Goal: Find contact information: Find contact information

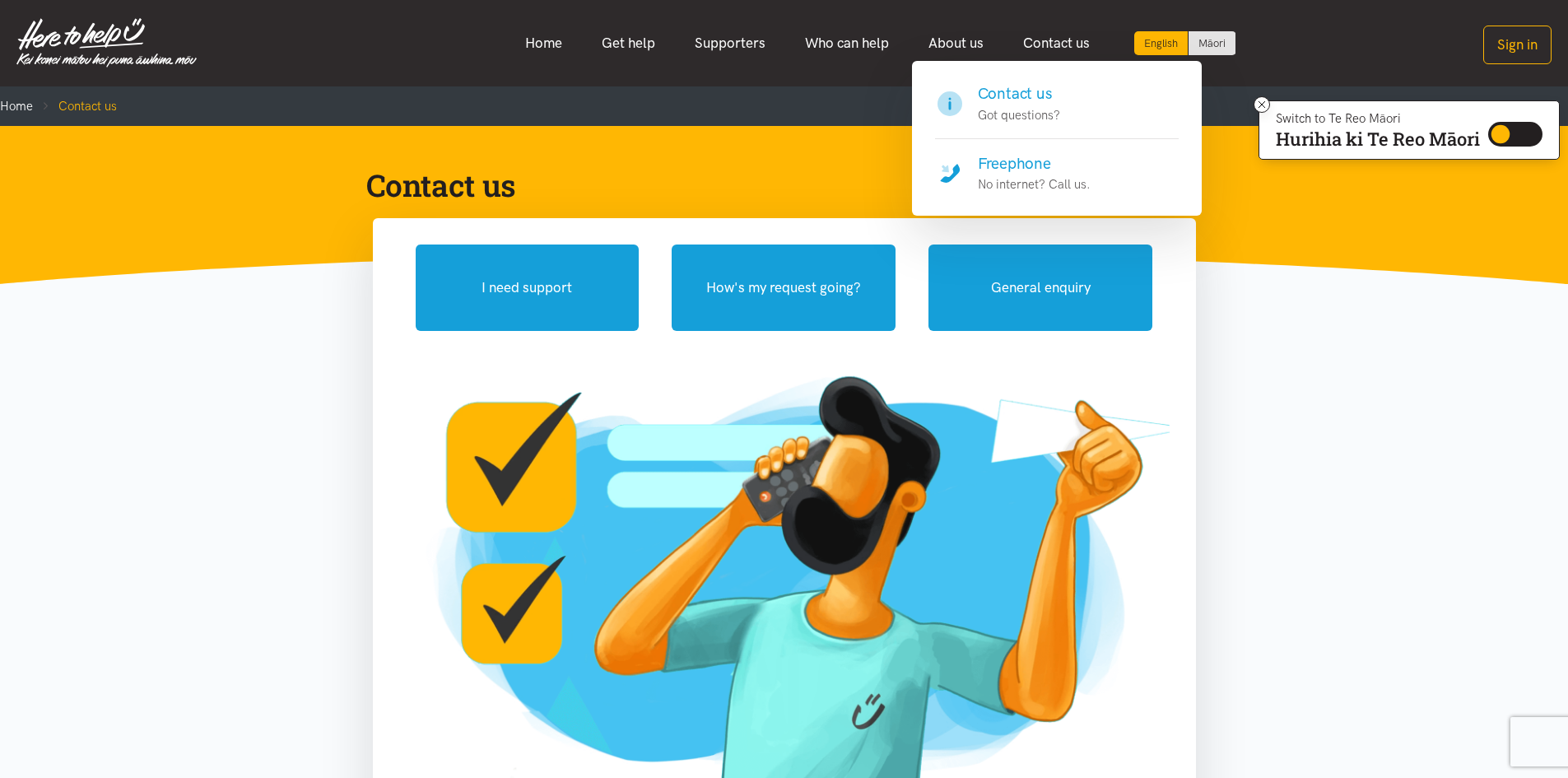
click at [1003, 155] on h4 "Freephone" at bounding box center [1035, 163] width 113 height 23
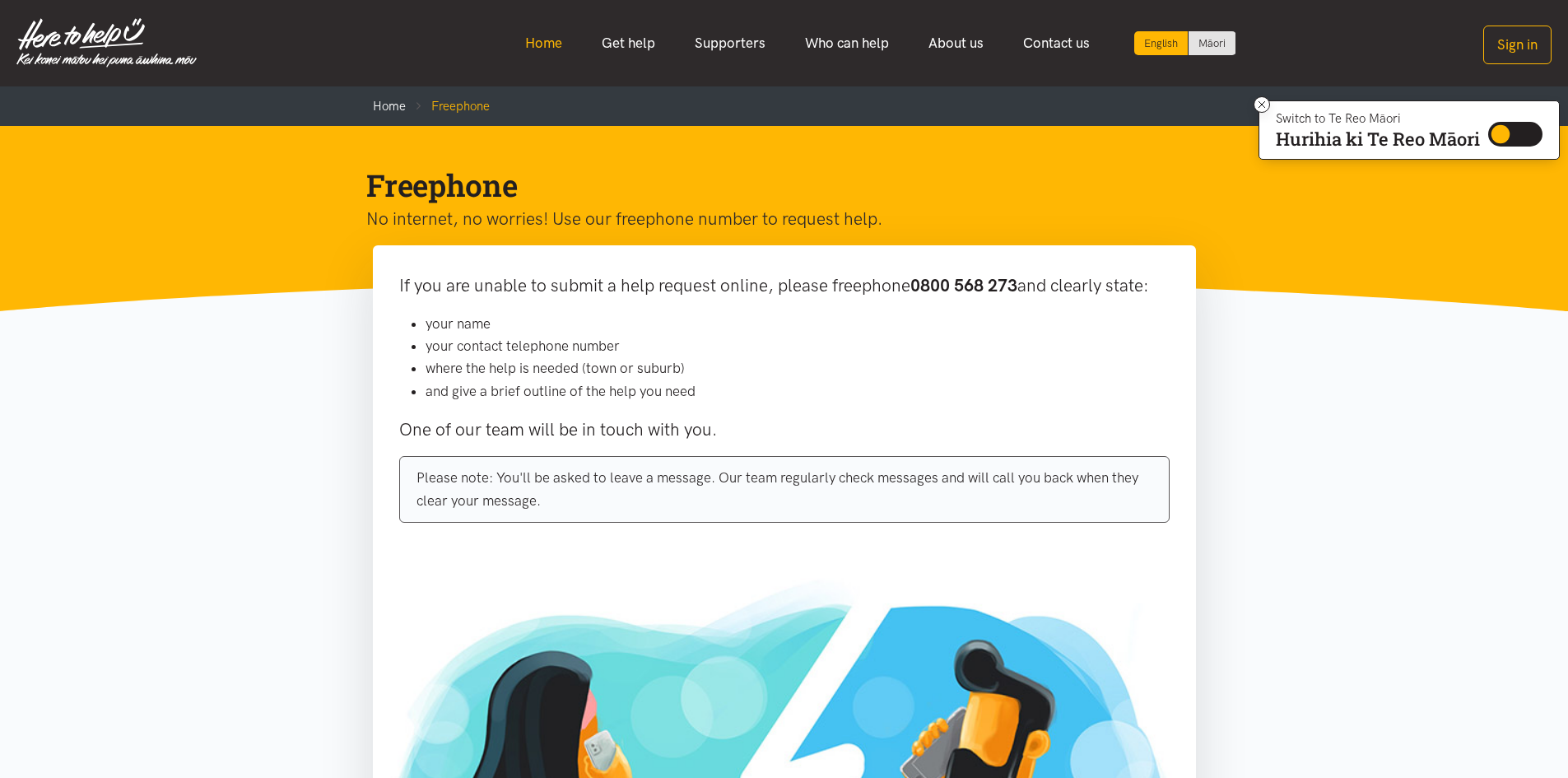
click at [541, 40] on link "Home" at bounding box center [544, 44] width 77 height 36
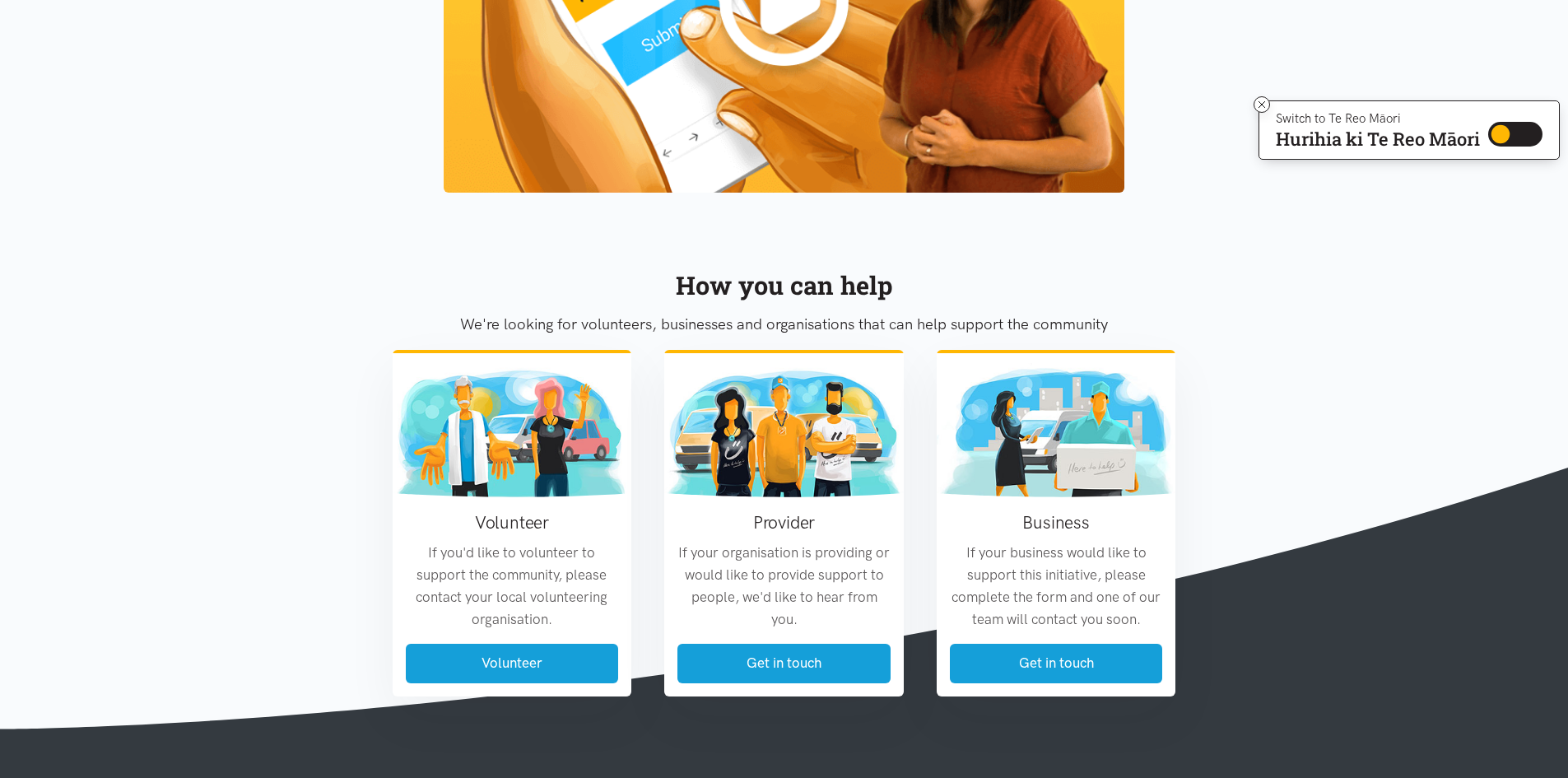
scroll to position [1646, 0]
